Goal: Information Seeking & Learning: Compare options

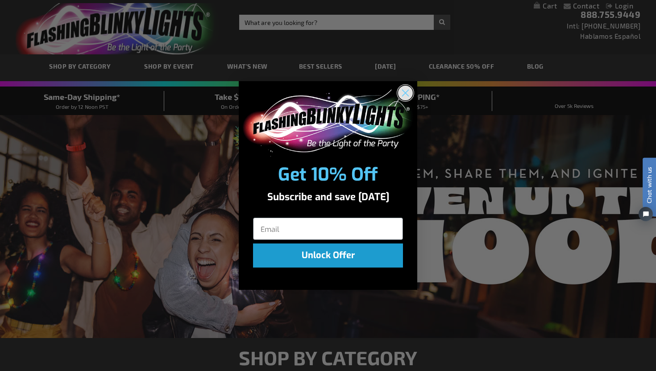
click at [407, 89] on circle "Close dialog" at bounding box center [405, 92] width 15 height 15
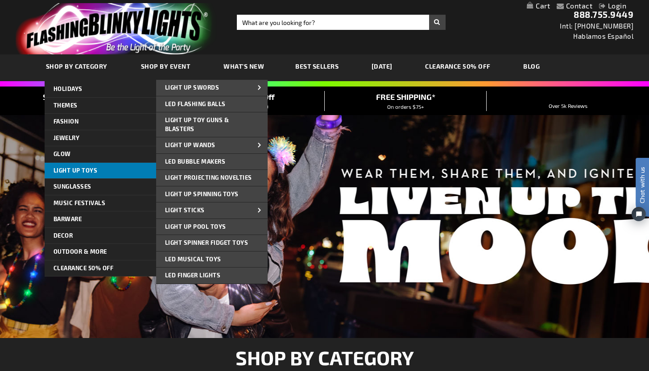
click at [79, 172] on span "Light Up Toys" at bounding box center [76, 170] width 44 height 7
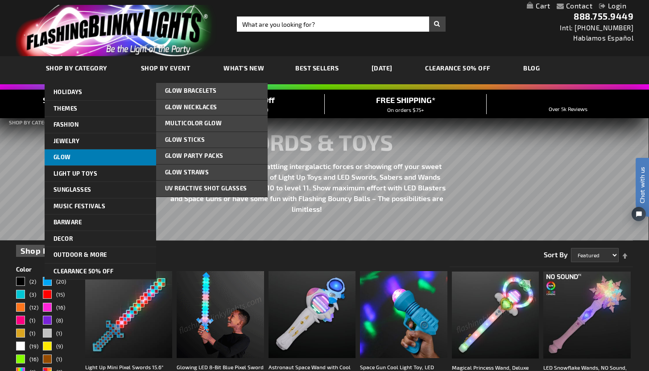
click at [85, 161] on link "Glow" at bounding box center [101, 157] width 112 height 16
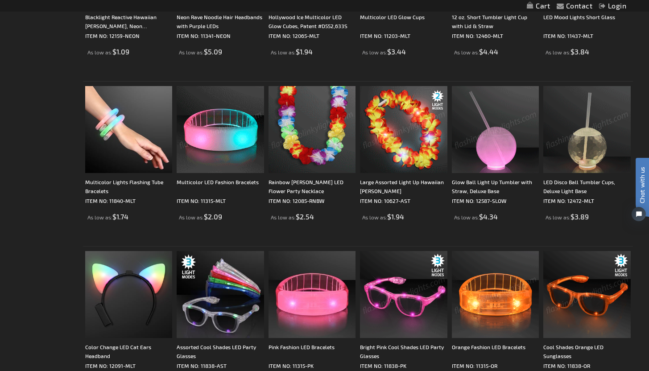
scroll to position [798, 0]
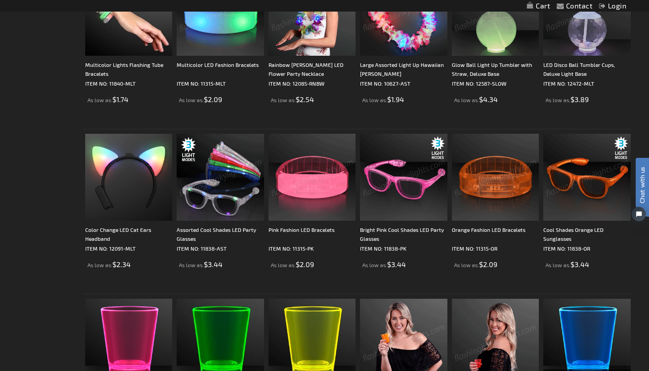
click at [242, 188] on img at bounding box center [220, 177] width 87 height 87
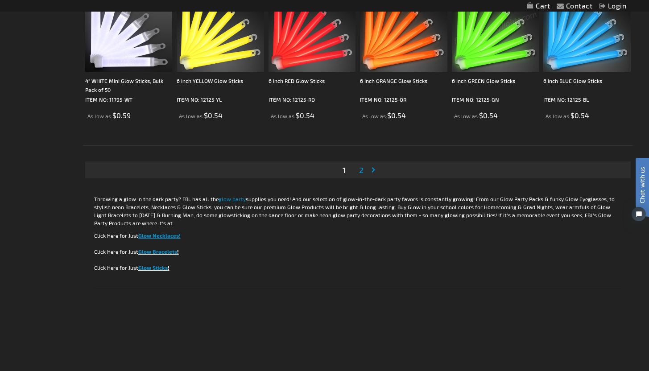
scroll to position [1726, 0]
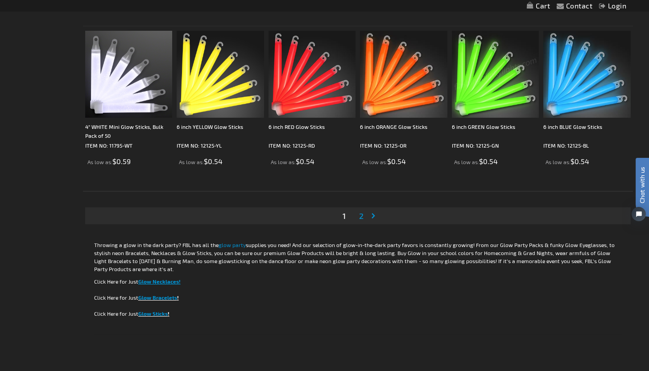
click at [362, 216] on span "2" at bounding box center [361, 216] width 4 height 10
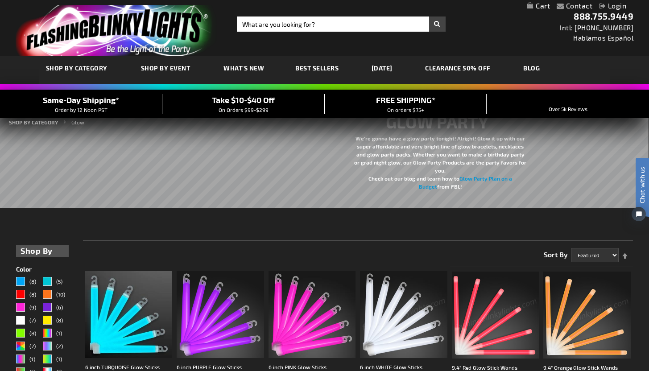
click at [247, 70] on span "What's New" at bounding box center [243, 68] width 41 height 8
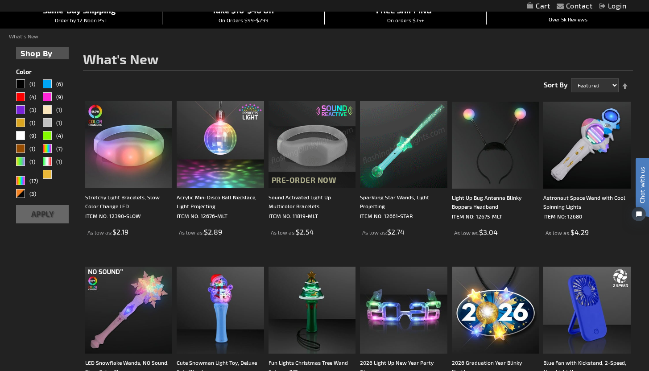
scroll to position [73, 0]
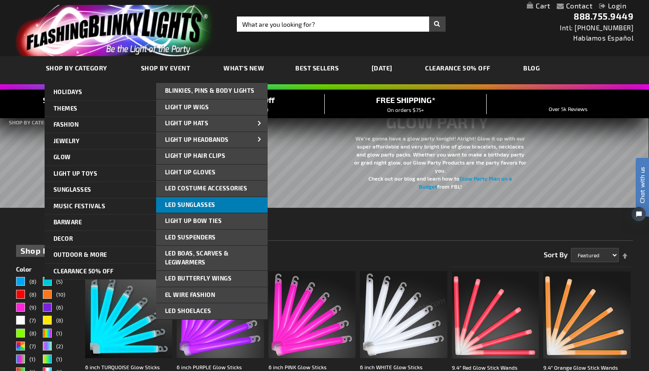
click at [218, 204] on link "LED Sunglasses" at bounding box center [212, 205] width 112 height 16
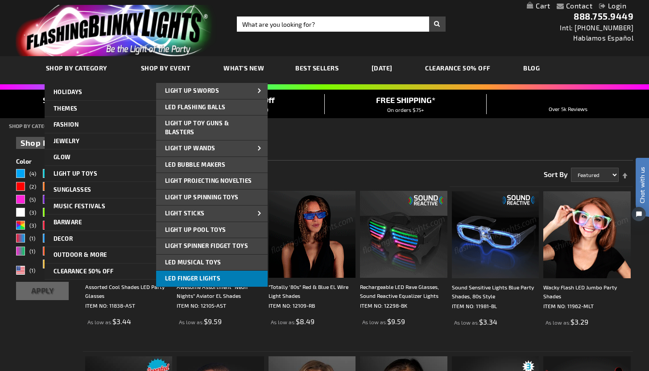
click at [225, 280] on link "LED Finger Lights" at bounding box center [212, 279] width 112 height 16
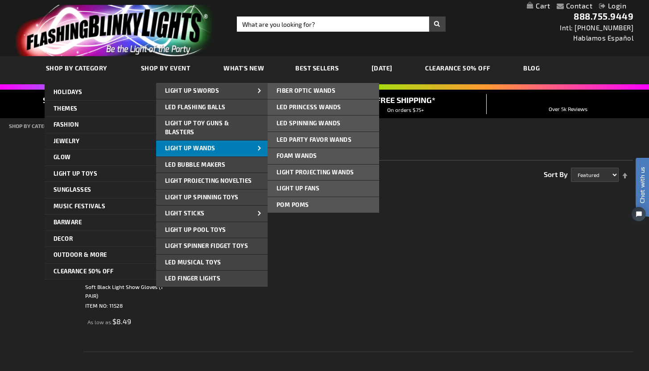
click at [217, 149] on link "Light Up Wands" at bounding box center [212, 149] width 112 height 16
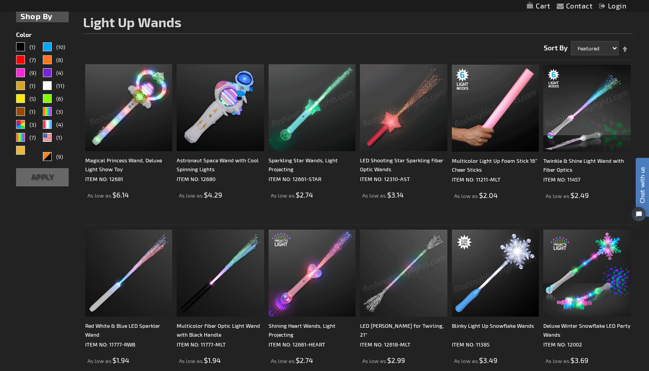
click at [509, 112] on img at bounding box center [495, 108] width 87 height 87
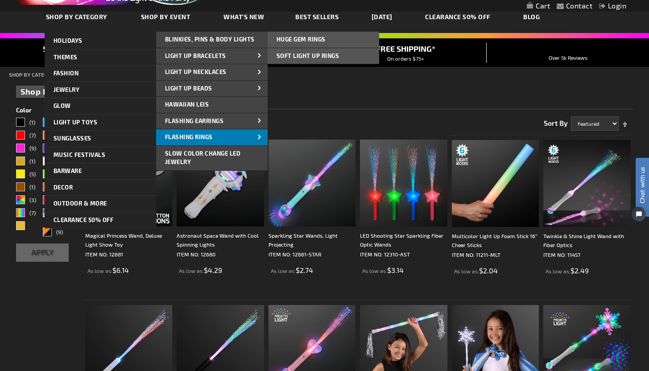
click at [207, 134] on span "Flashing Rings" at bounding box center [189, 136] width 48 height 7
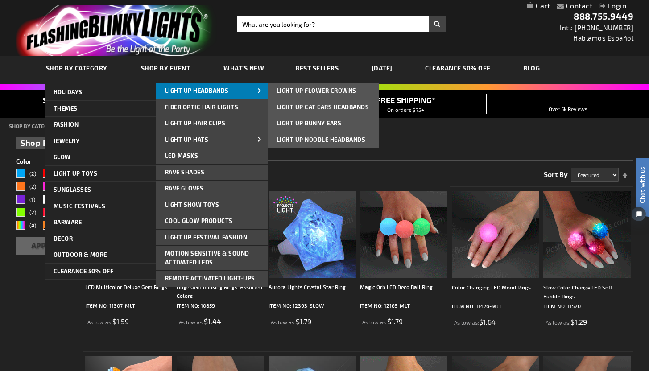
click at [224, 89] on span "Light Up Headbands" at bounding box center [197, 90] width 64 height 7
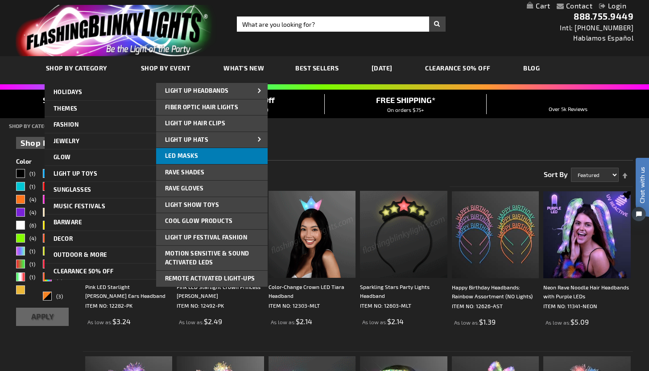
click at [202, 159] on link "LED Masks" at bounding box center [212, 156] width 112 height 16
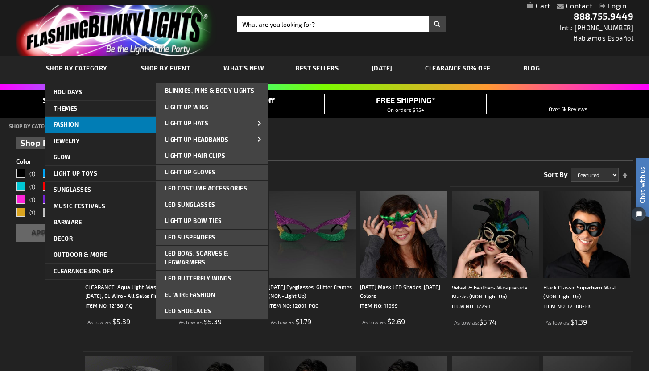
click at [78, 127] on span "FASHION" at bounding box center [66, 124] width 25 height 7
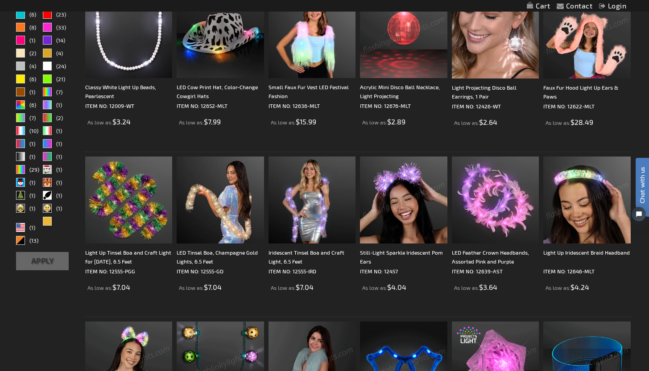
scroll to position [93, 0]
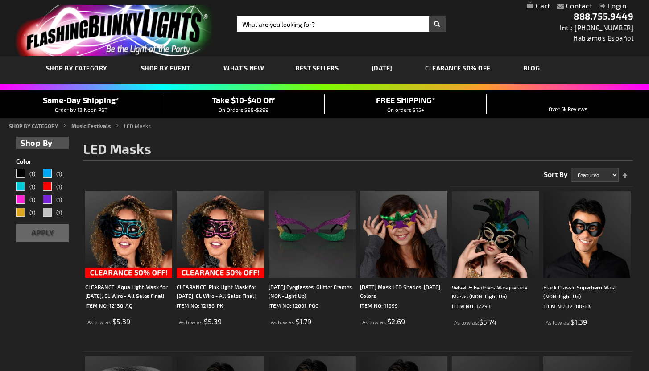
click at [320, 70] on span "Best Sellers" at bounding box center [316, 68] width 43 height 8
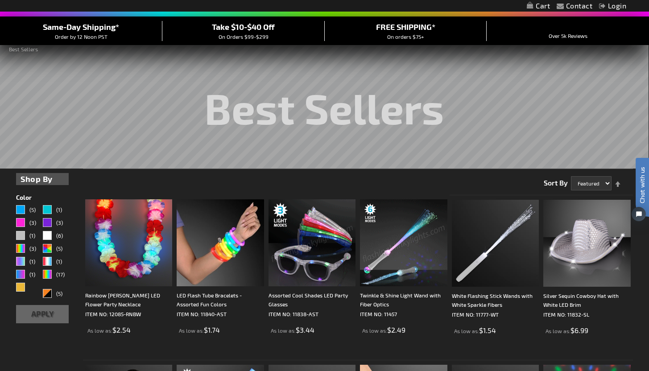
scroll to position [247, 0]
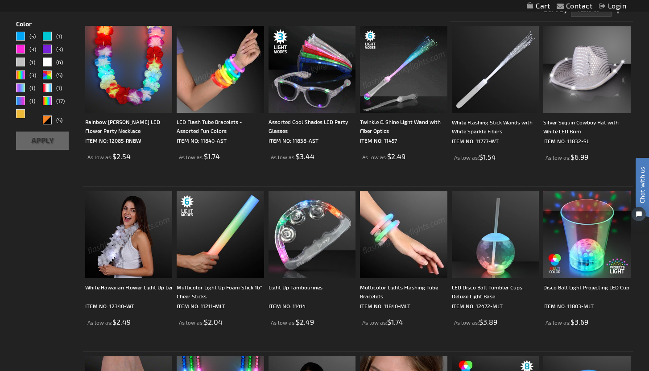
click at [231, 85] on img at bounding box center [220, 69] width 87 height 87
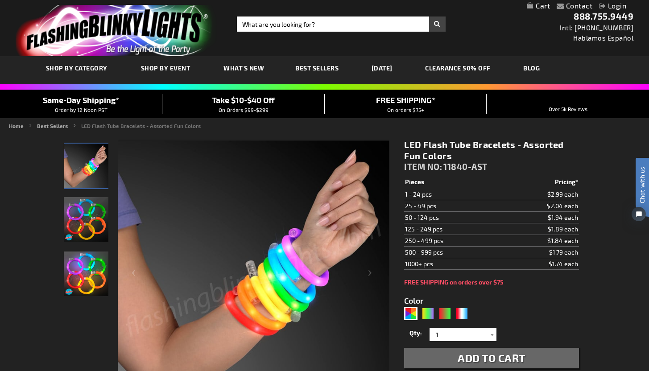
click at [323, 69] on span "Best Sellers" at bounding box center [316, 68] width 43 height 8
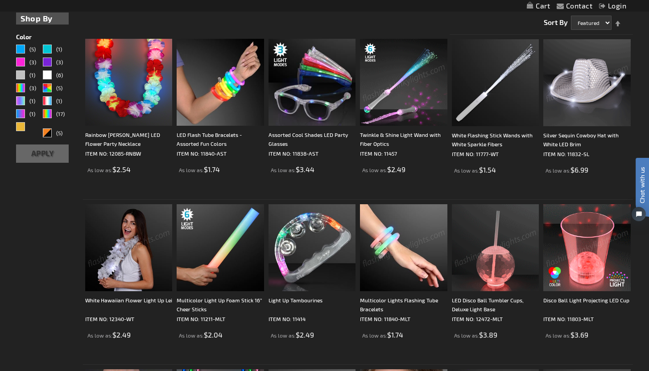
scroll to position [251, 0]
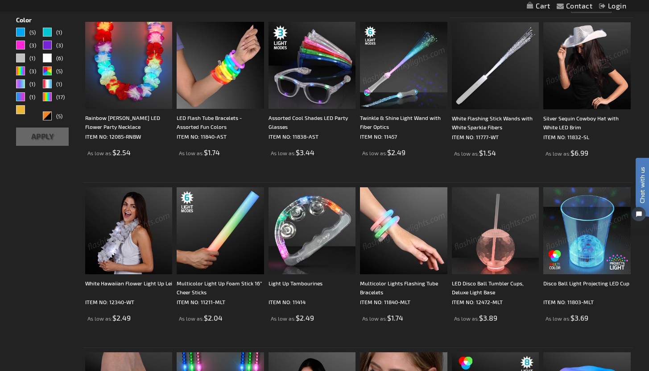
click at [405, 221] on img at bounding box center [403, 230] width 87 height 87
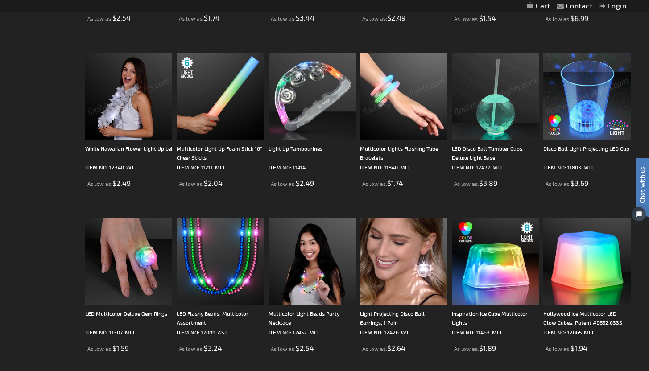
scroll to position [422, 0]
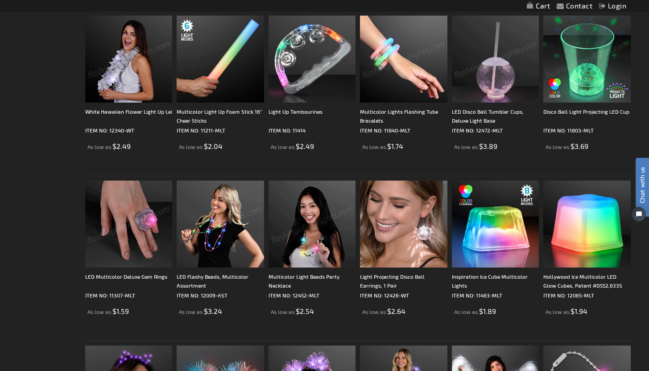
click at [150, 201] on img at bounding box center [128, 224] width 87 height 87
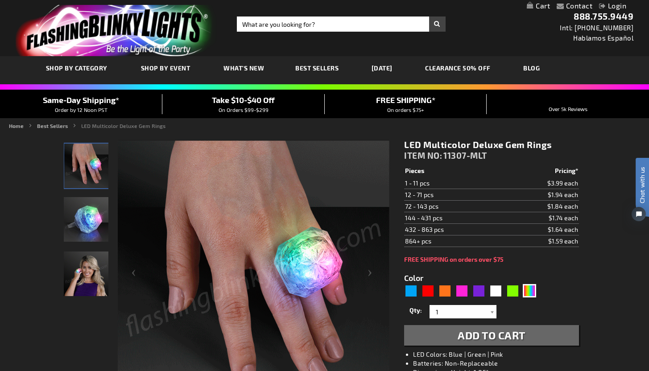
click at [318, 70] on span "Best Sellers" at bounding box center [316, 68] width 43 height 8
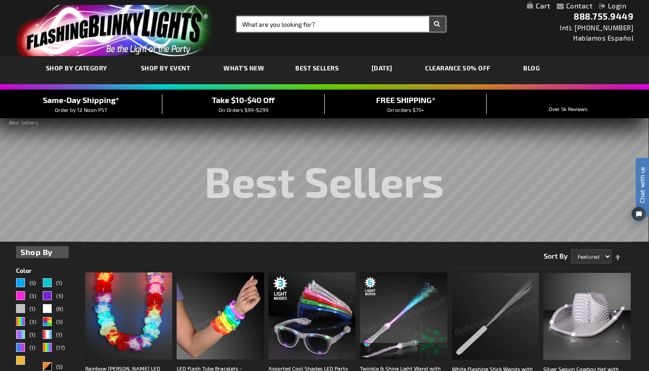
click at [352, 23] on input "Search" at bounding box center [341, 24] width 209 height 15
type input "sunglasses"
click at [429, 17] on button "Search" at bounding box center [437, 24] width 17 height 15
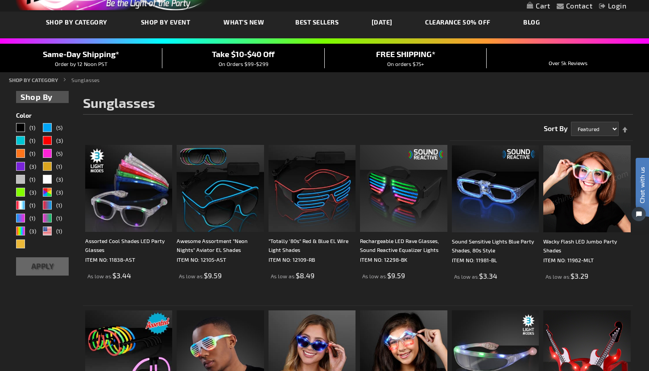
scroll to position [70, 0]
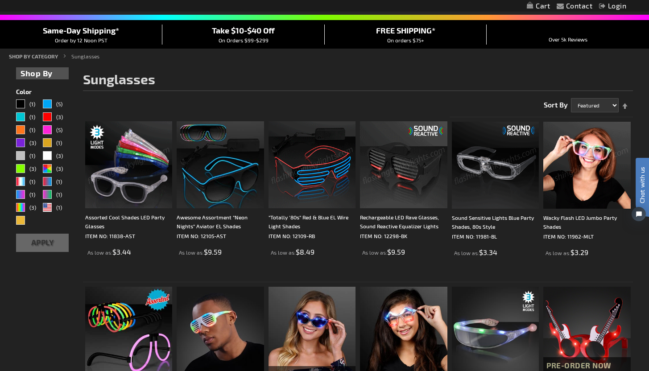
click at [127, 162] on img at bounding box center [128, 164] width 87 height 87
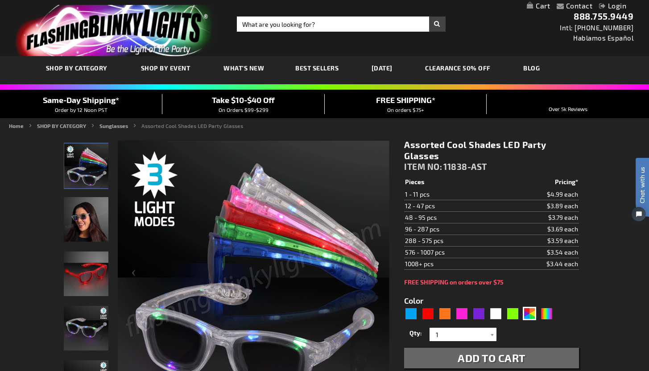
scroll to position [62, 0]
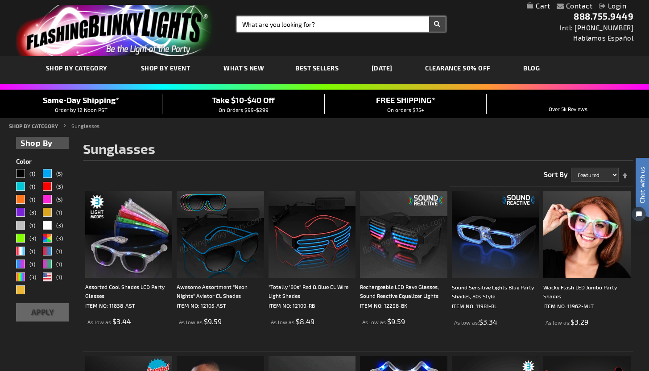
click at [330, 25] on input "Search" at bounding box center [341, 24] width 209 height 15
type input "glow wands"
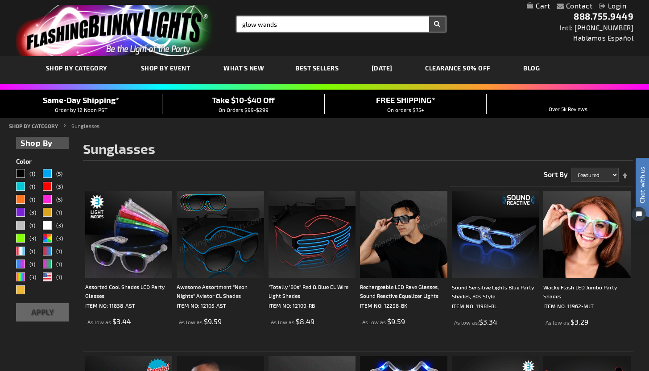
click at [429, 17] on button "Search" at bounding box center [437, 24] width 17 height 15
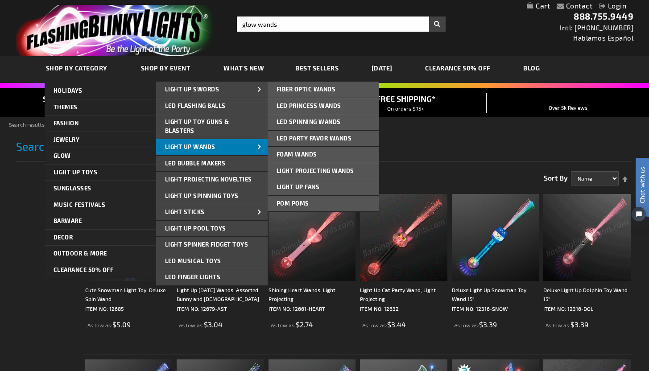
click at [211, 149] on span "Light Up Wands" at bounding box center [190, 146] width 50 height 7
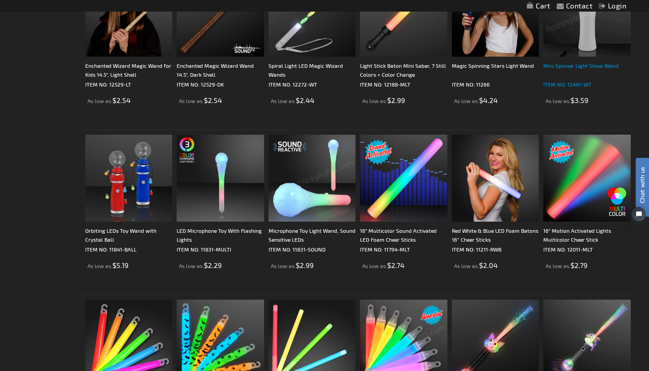
scroll to position [619, 0]
